Goal: Information Seeking & Learning: Find specific page/section

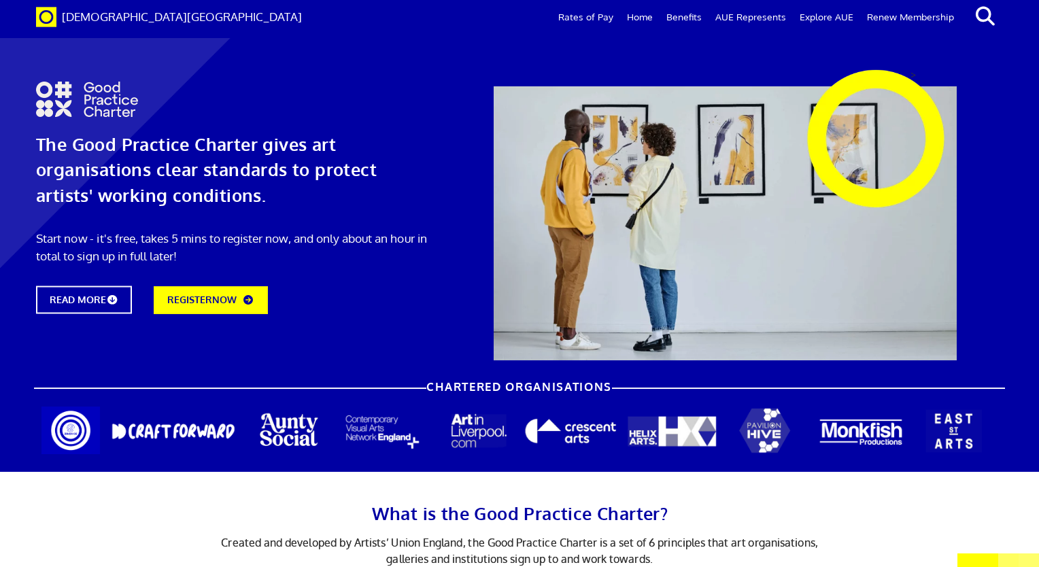
scroll to position [2245, 0]
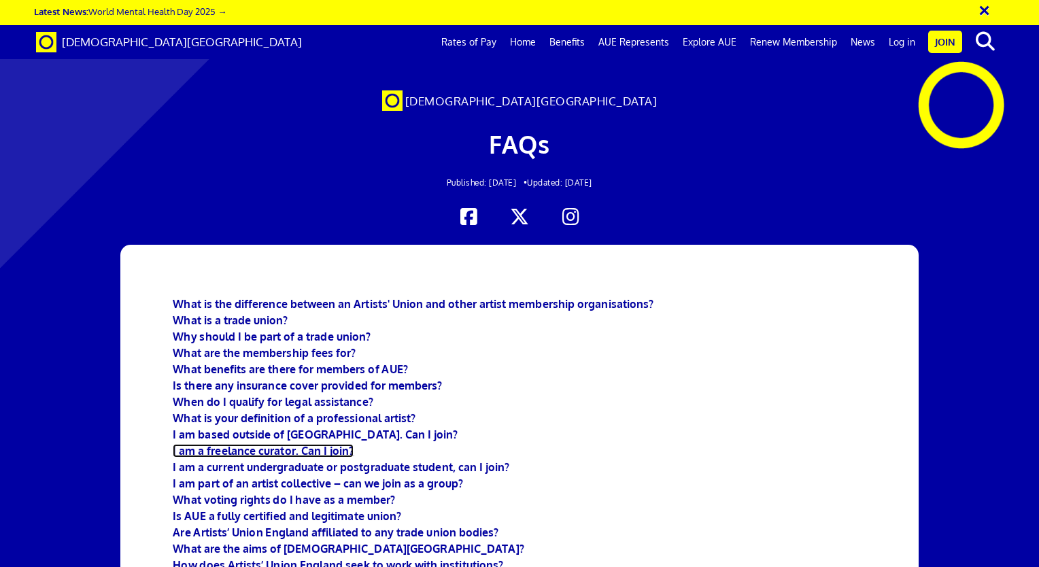
scroll to position [136, 0]
click at [465, 39] on link "Rates of Pay" at bounding box center [469, 42] width 69 height 34
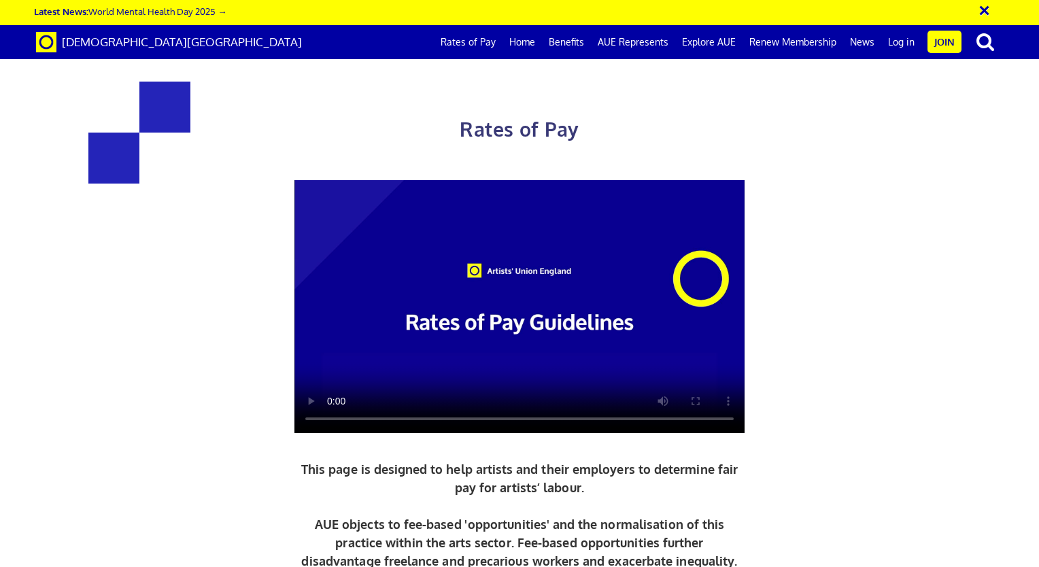
scroll to position [884, 0]
